Goal: Information Seeking & Learning: Learn about a topic

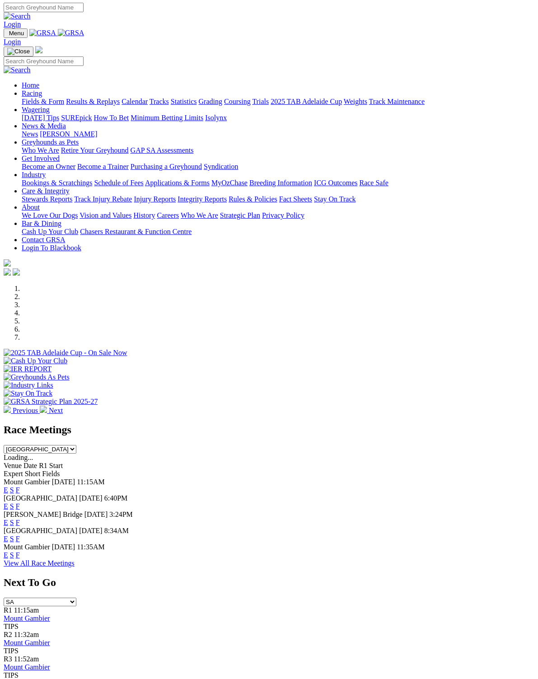
scroll to position [1, 0]
click at [20, 486] on link "F" at bounding box center [18, 490] width 4 height 8
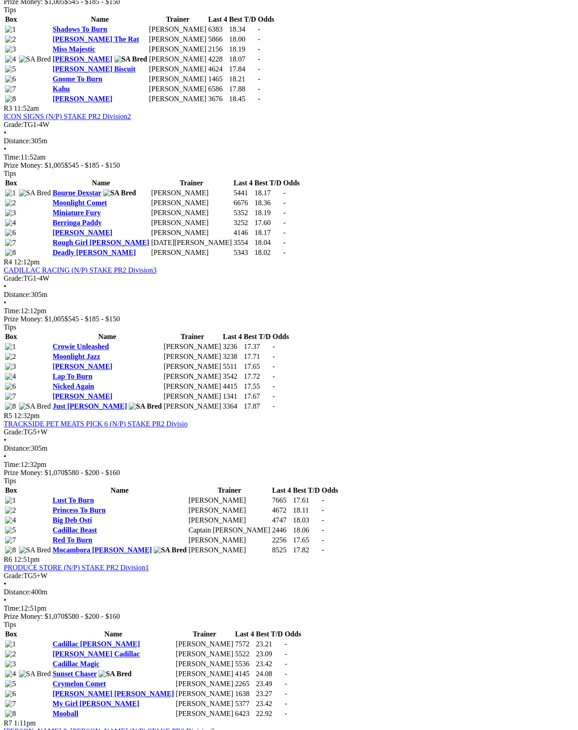
scroll to position [702, 1]
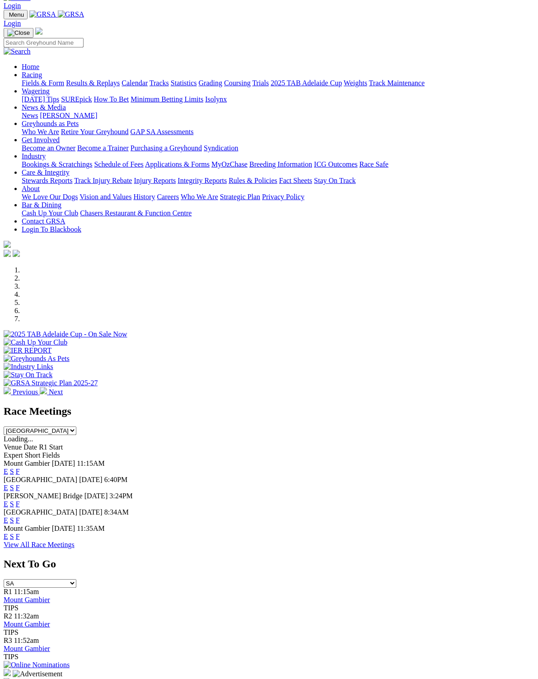
scroll to position [19, 0]
click at [20, 516] on link "F" at bounding box center [18, 520] width 4 height 8
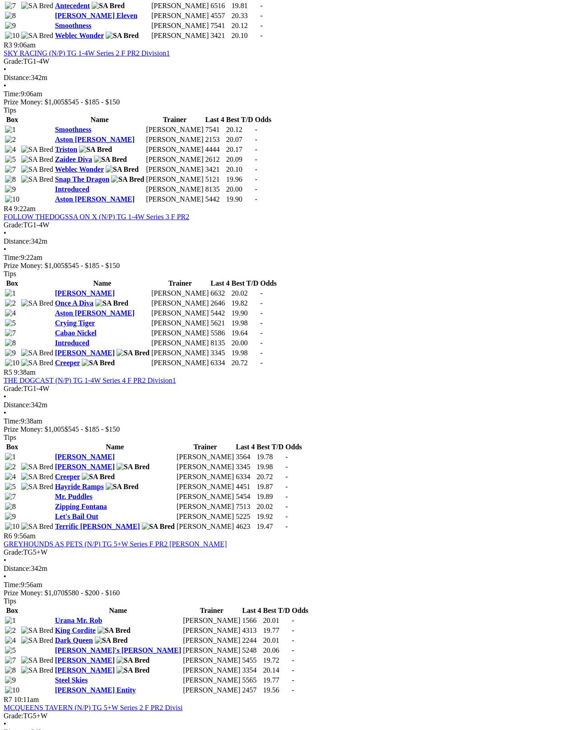
scroll to position [750, 0]
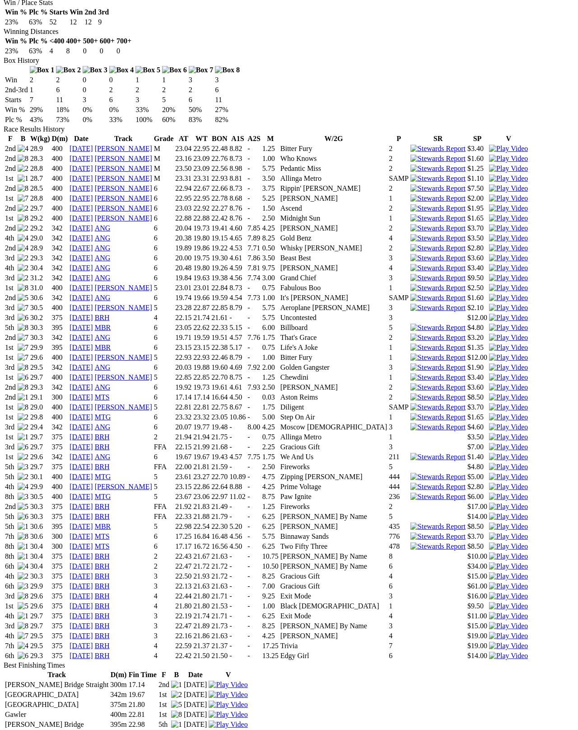
scroll to position [539, 0]
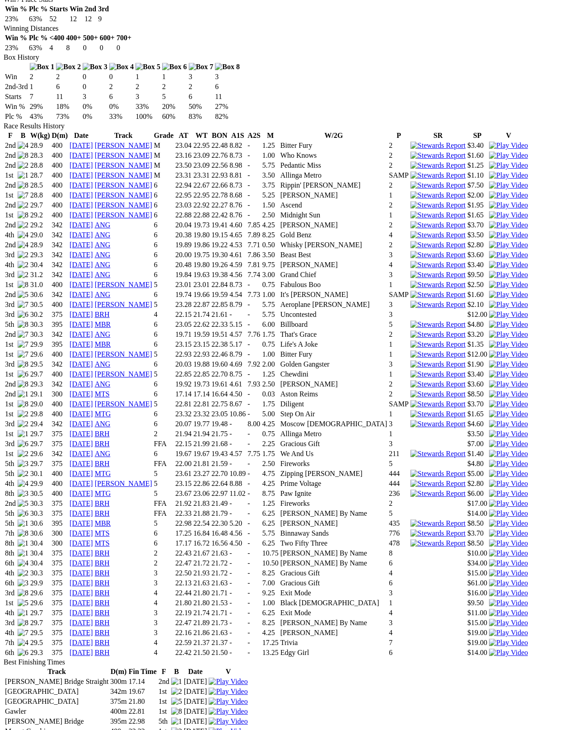
click at [489, 599] on img at bounding box center [508, 603] width 39 height 8
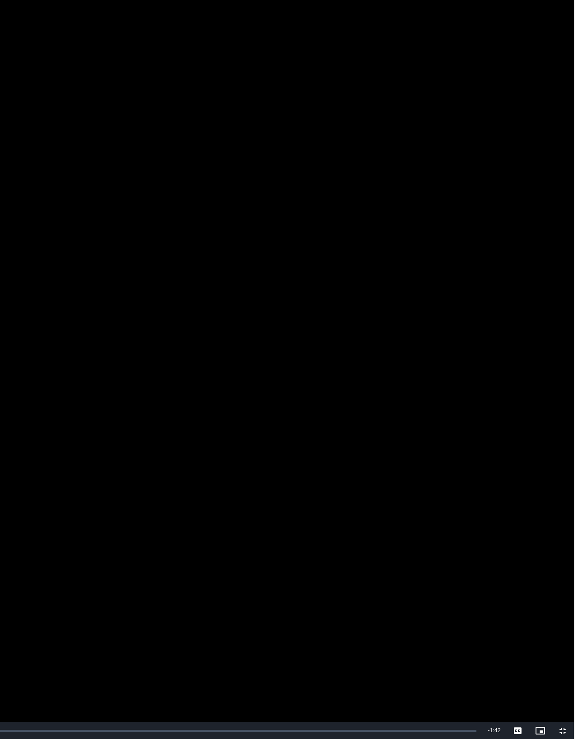
scroll to position [98, 0]
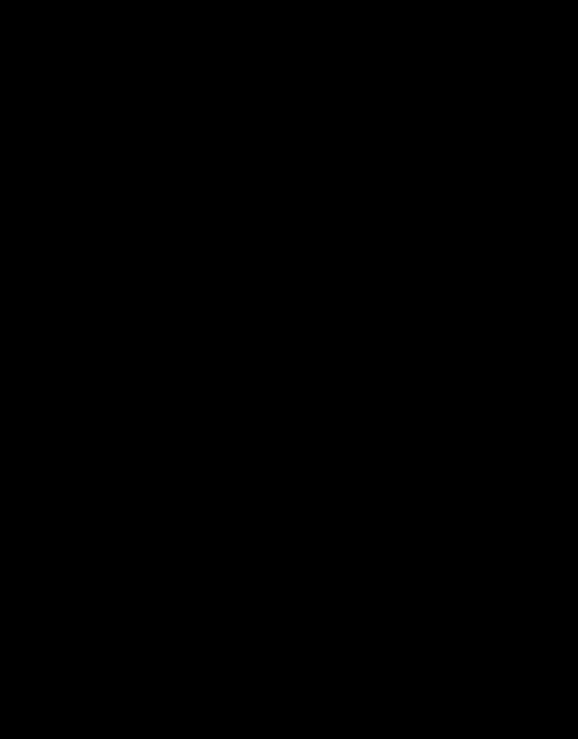
click at [45, 590] on video "To view this video please enable JavaScript, and consider upgrading to a web br…" at bounding box center [289, 369] width 578 height 739
click at [40, 590] on video "To view this video please enable JavaScript, and consider upgrading to a web br…" at bounding box center [289, 369] width 578 height 739
click at [40, 591] on video "To view this video please enable JavaScript, and consider upgrading to a web br…" at bounding box center [289, 369] width 578 height 739
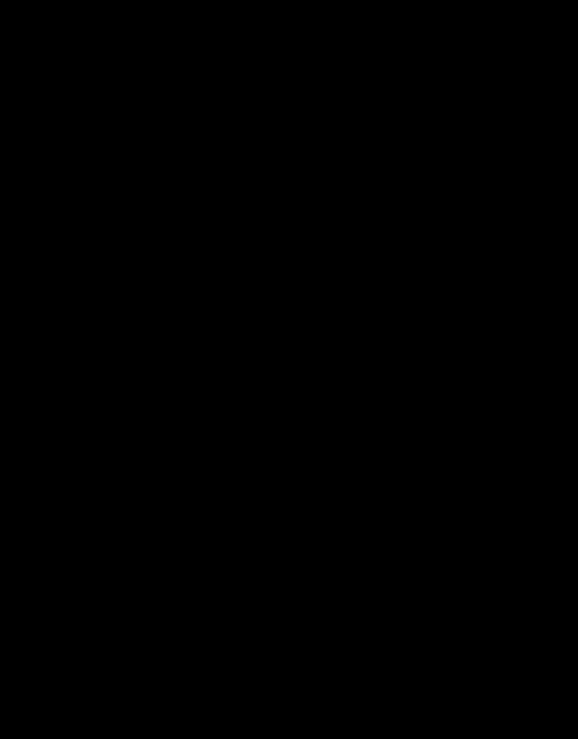
click at [6, 590] on video "To view this video please enable JavaScript, and consider upgrading to a web br…" at bounding box center [289, 369] width 578 height 739
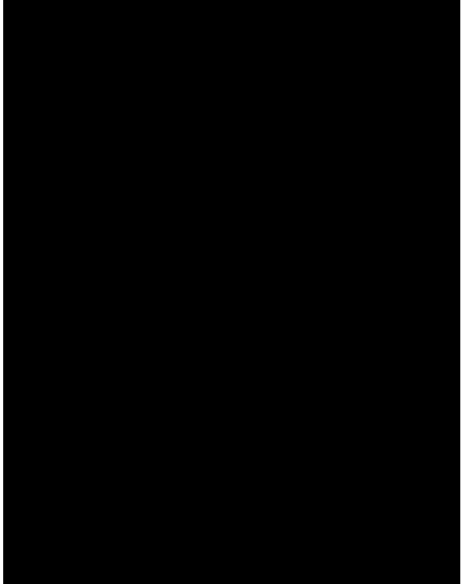
scroll to position [543, 0]
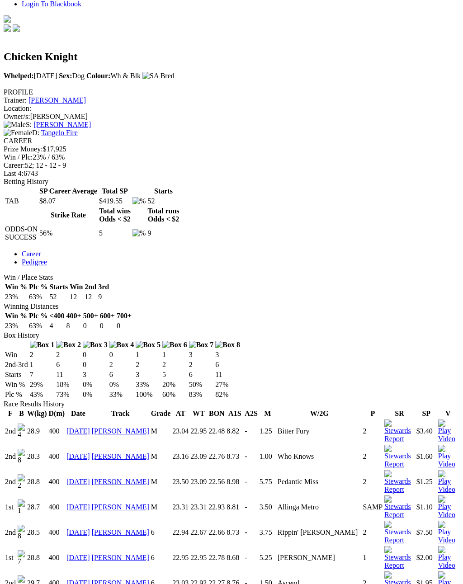
scroll to position [260, 0]
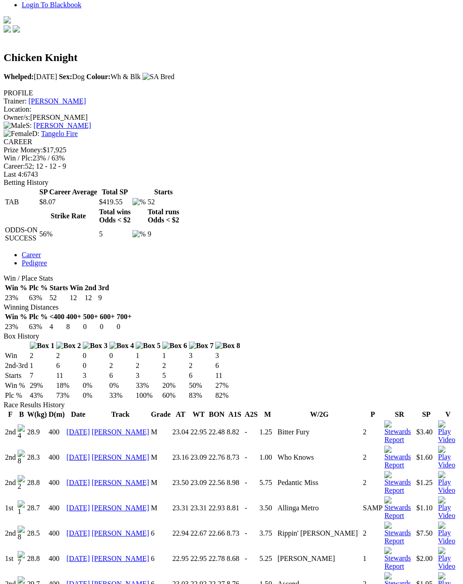
click at [76, 504] on link "31 May 24" at bounding box center [77, 508] width 23 height 8
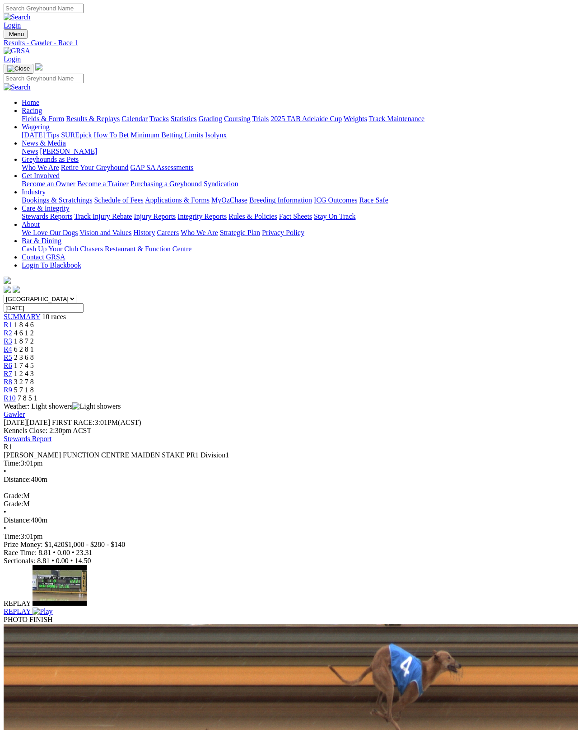
scroll to position [5, 0]
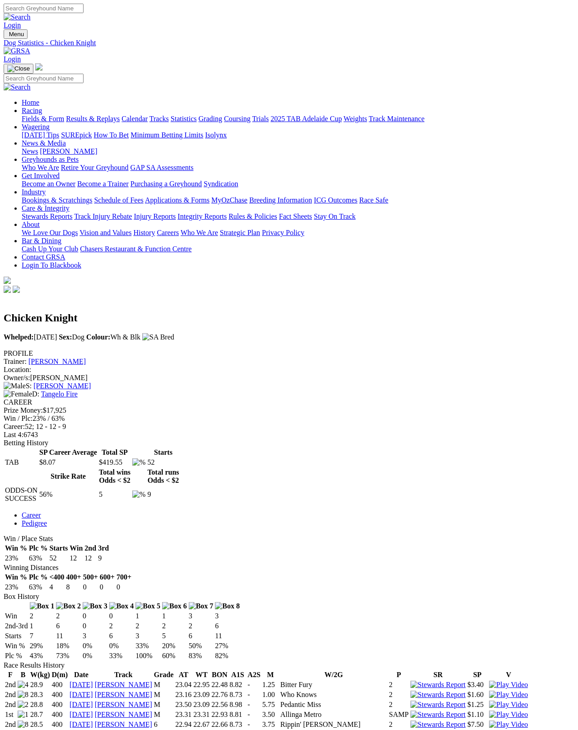
scroll to position [8, 0]
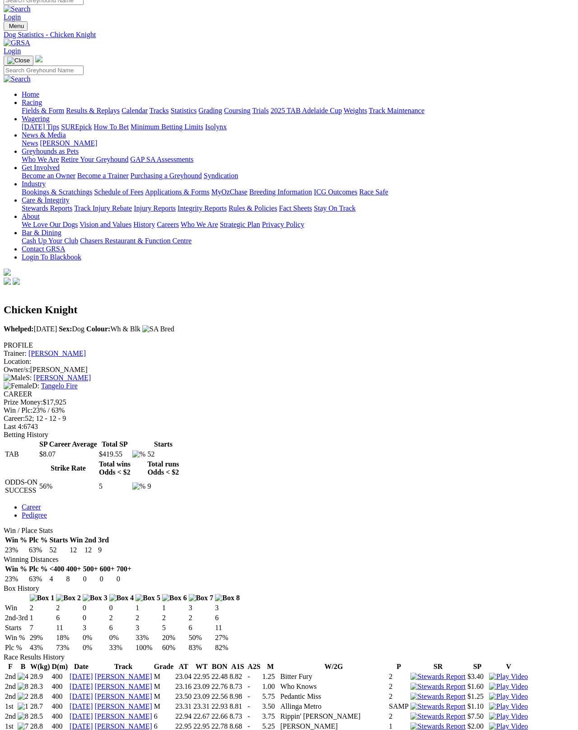
click at [86, 349] on link "[PERSON_NAME]" at bounding box center [56, 353] width 57 height 8
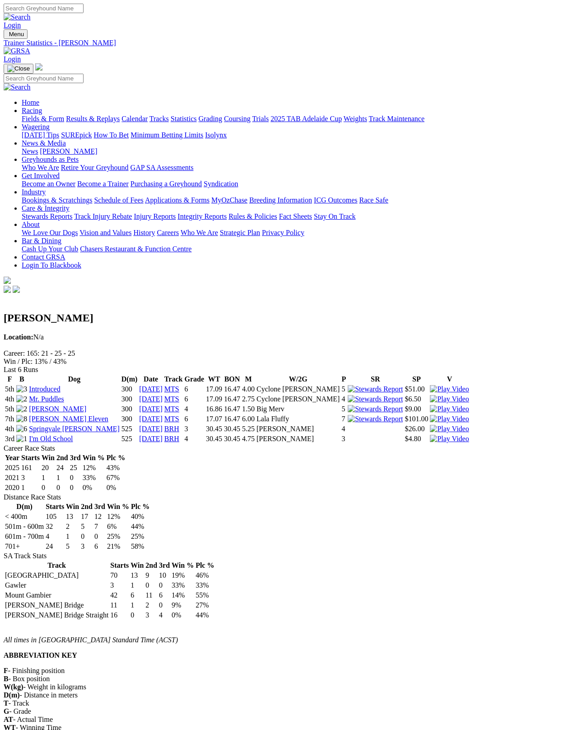
scroll to position [5, 0]
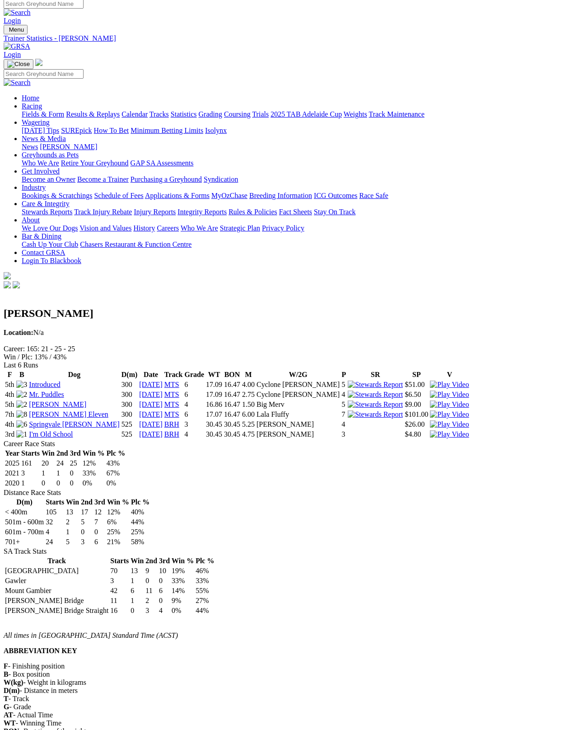
click at [27, 400] on img at bounding box center [21, 404] width 11 height 8
click at [62, 400] on link "[PERSON_NAME]" at bounding box center [57, 404] width 57 height 8
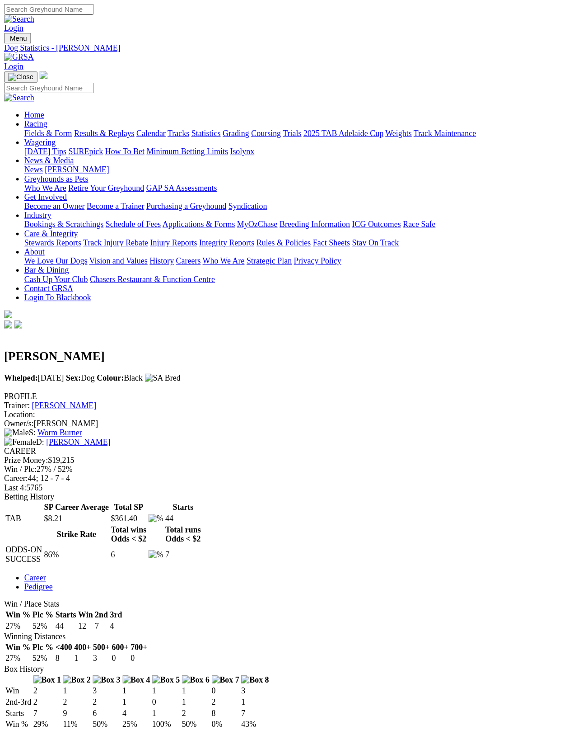
scroll to position [5, 0]
